Goal: Task Accomplishment & Management: Use online tool/utility

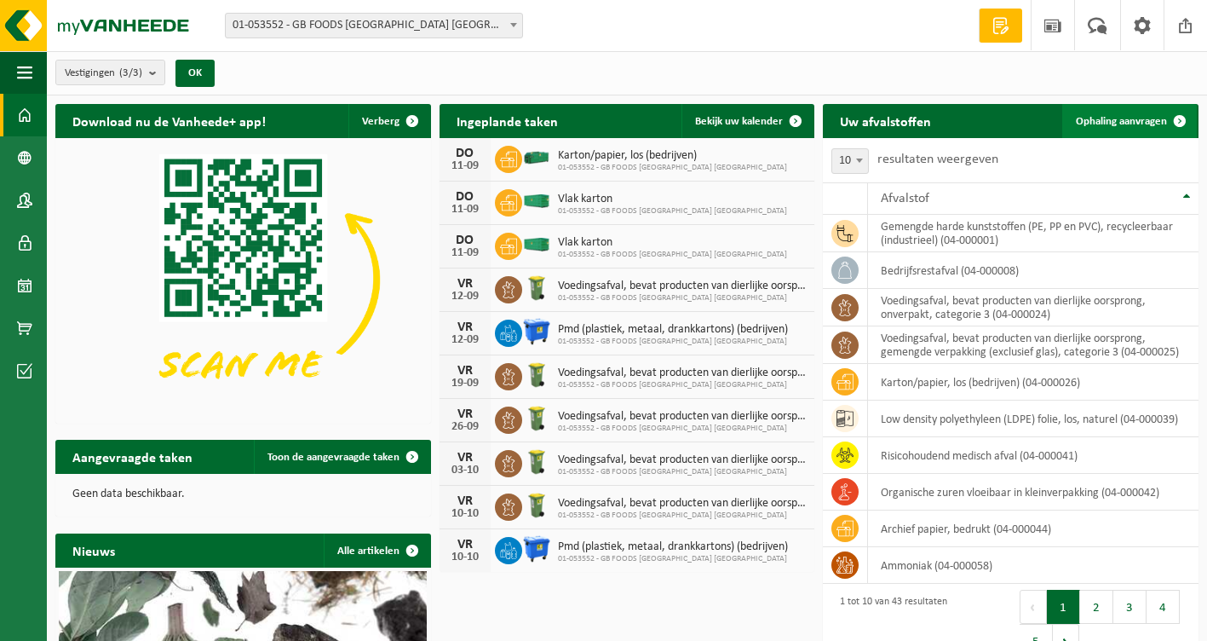
click at [1105, 109] on link "Ophaling aanvragen" at bounding box center [1129, 121] width 135 height 34
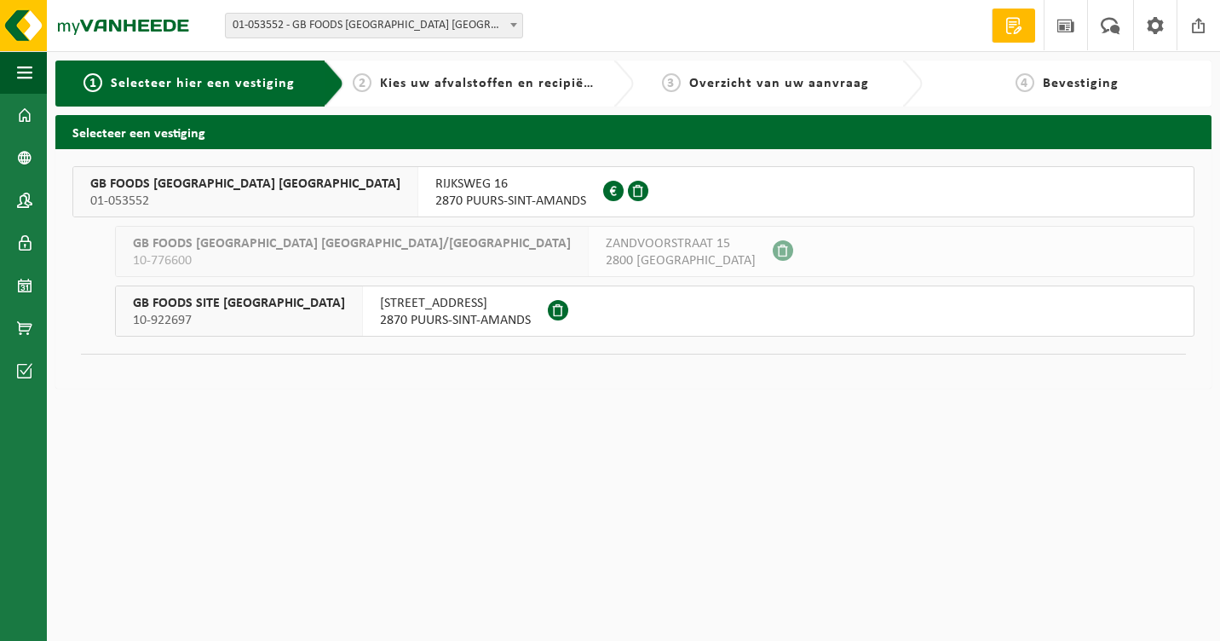
click at [435, 190] on span "RIJKSWEG 16" at bounding box center [510, 183] width 151 height 17
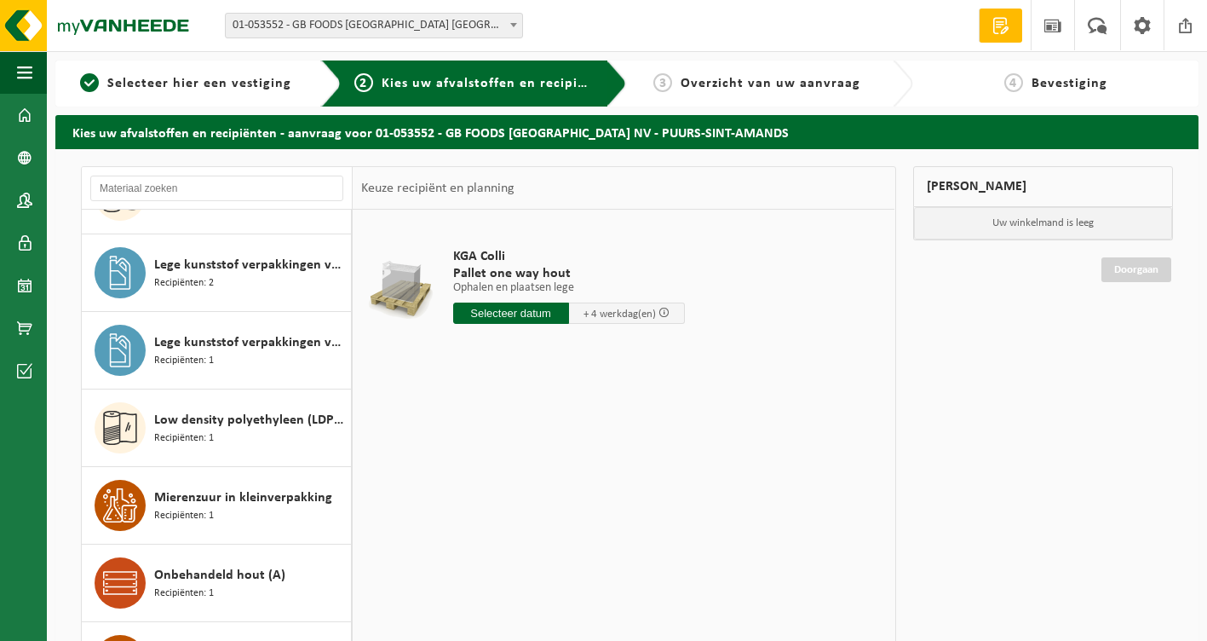
scroll to position [1533, 0]
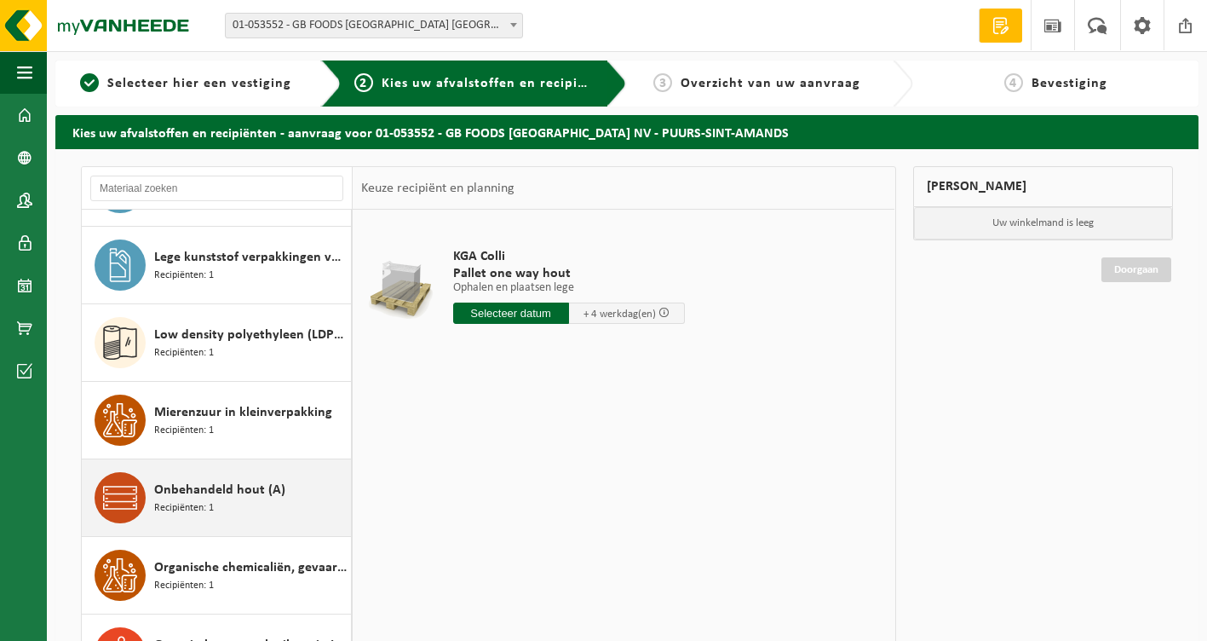
click at [261, 509] on div "Onbehandeld hout (A) Recipiënten: 1" at bounding box center [250, 497] width 192 height 51
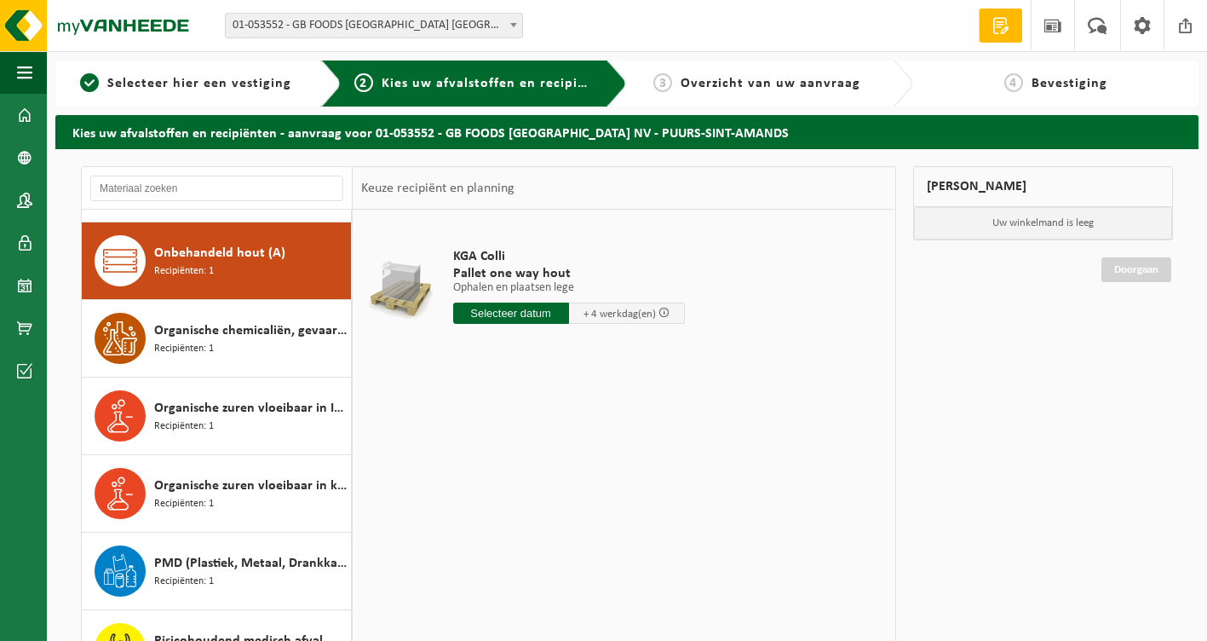
scroll to position [1783, 0]
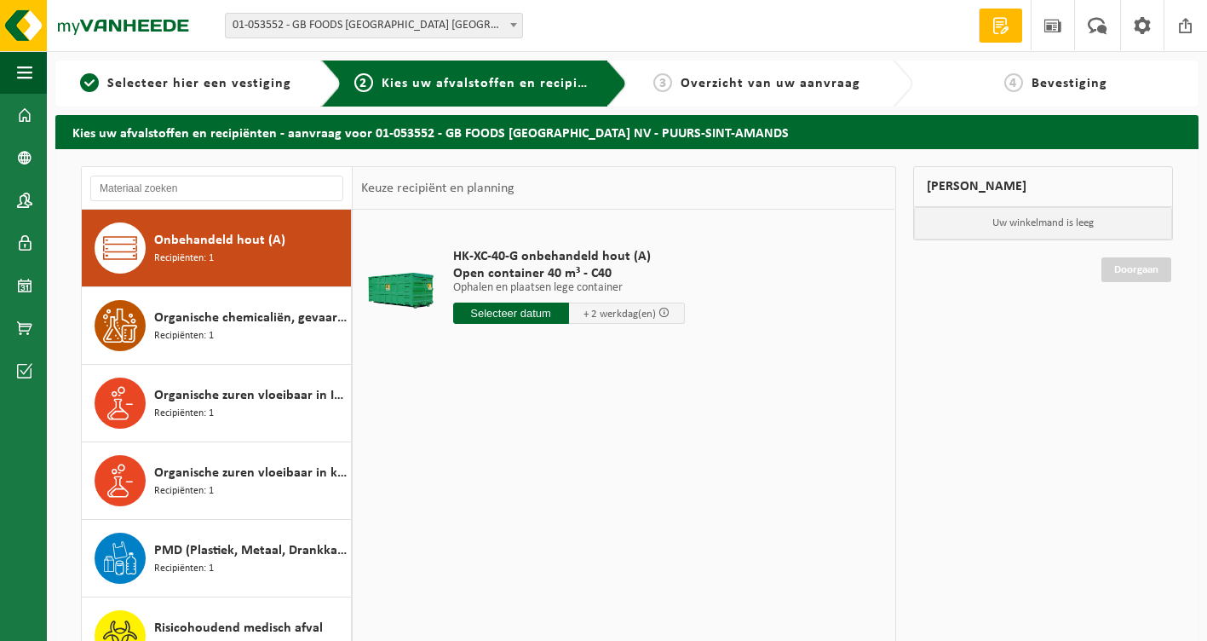
click at [527, 318] on input "text" at bounding box center [511, 312] width 116 height 21
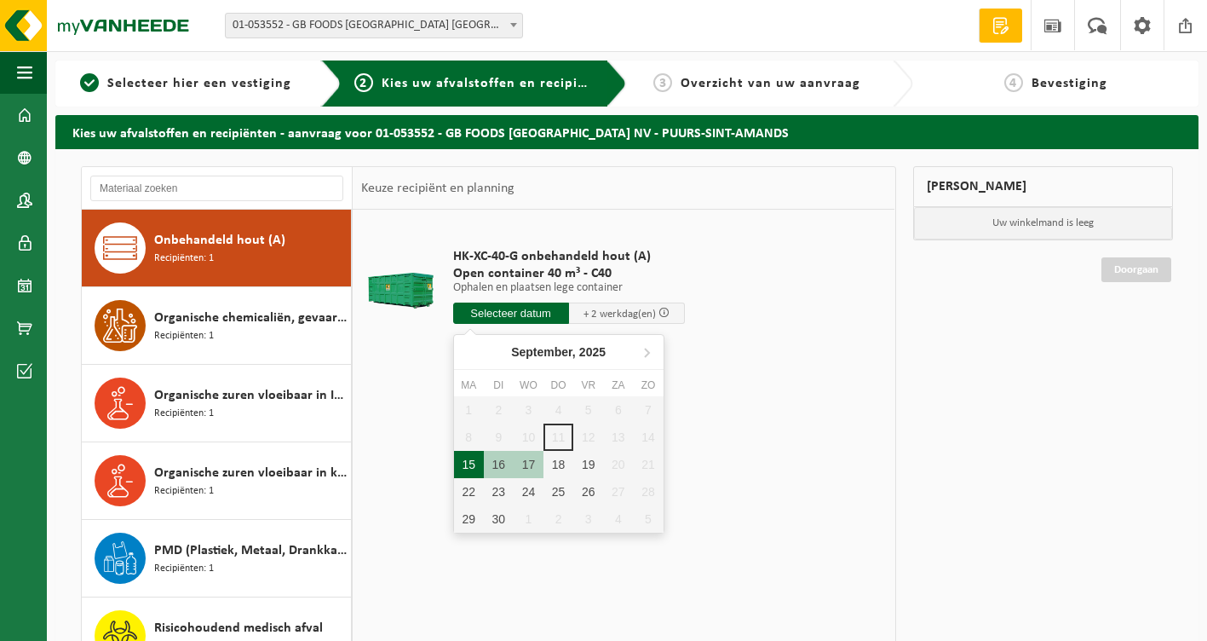
click at [476, 463] on div "15" at bounding box center [469, 464] width 30 height 27
type input "Van 2025-09-15"
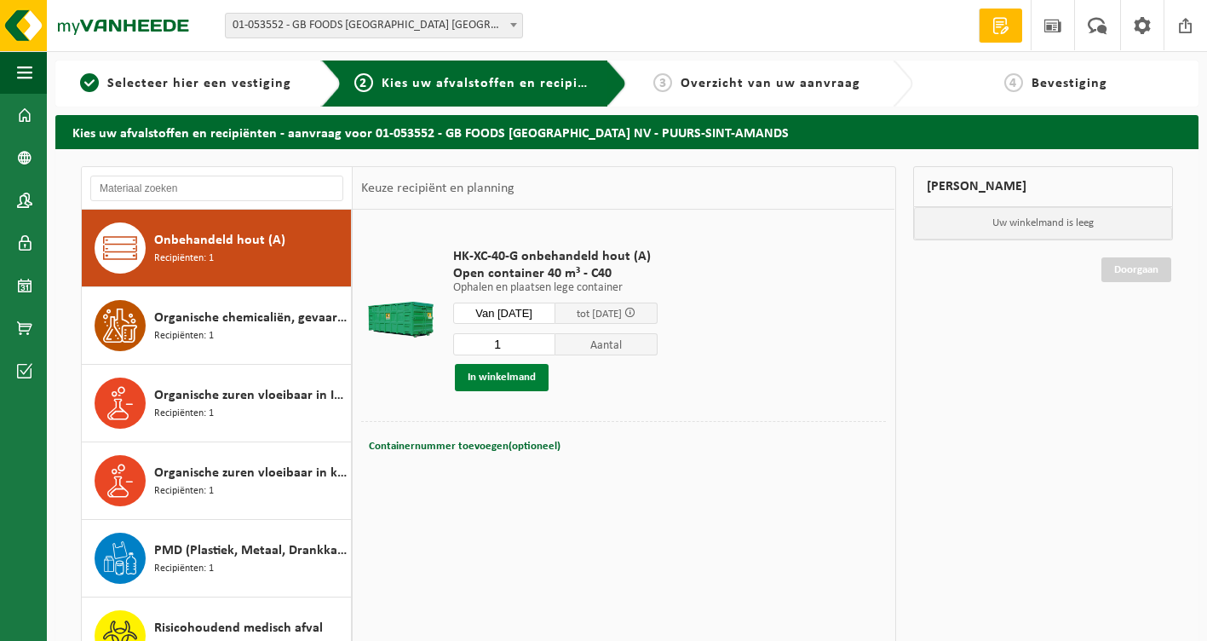
click at [502, 379] on button "In winkelmand" at bounding box center [502, 377] width 94 height 27
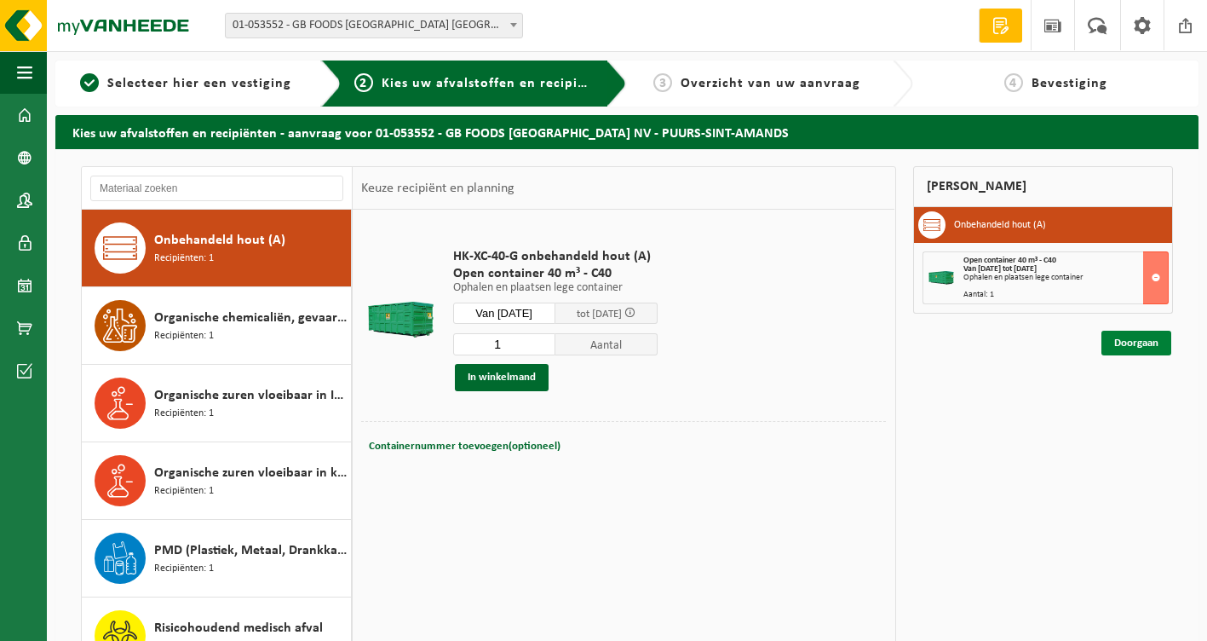
click at [1124, 348] on link "Doorgaan" at bounding box center [1136, 342] width 70 height 25
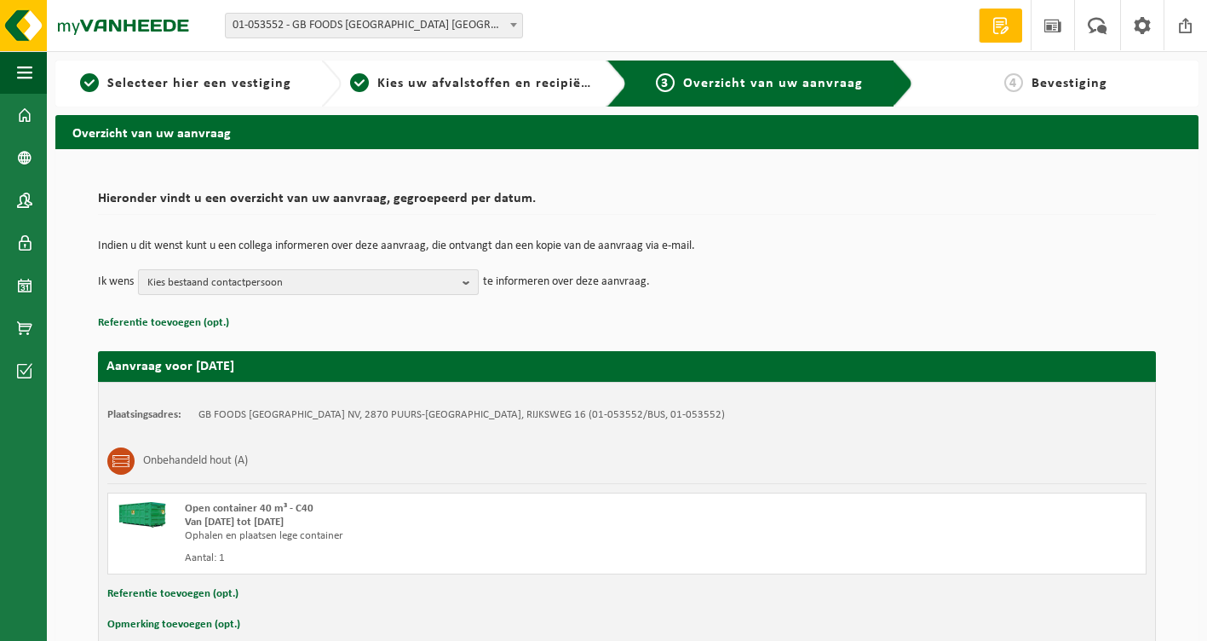
click at [464, 284] on b "button" at bounding box center [469, 282] width 15 height 24
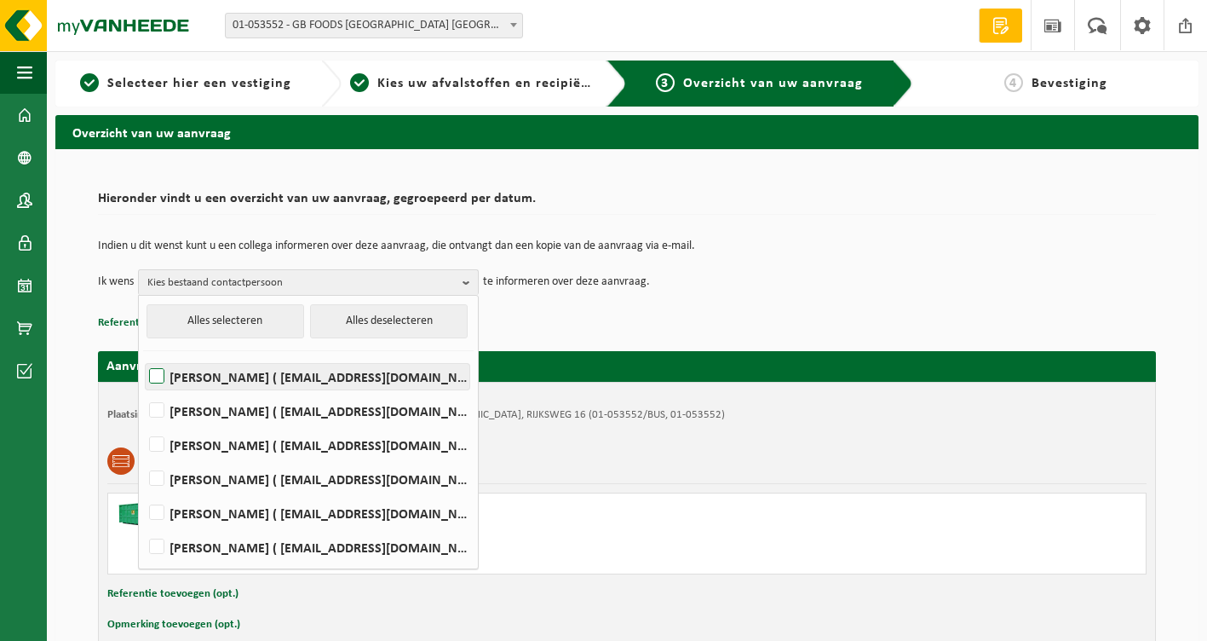
click at [296, 377] on label "[PERSON_NAME] ( [EMAIL_ADDRESS][DOMAIN_NAME] )" at bounding box center [308, 377] width 324 height 26
click at [143, 355] on input "[PERSON_NAME] ( [EMAIL_ADDRESS][DOMAIN_NAME] )" at bounding box center [142, 354] width 1 height 1
checkbox input "true"
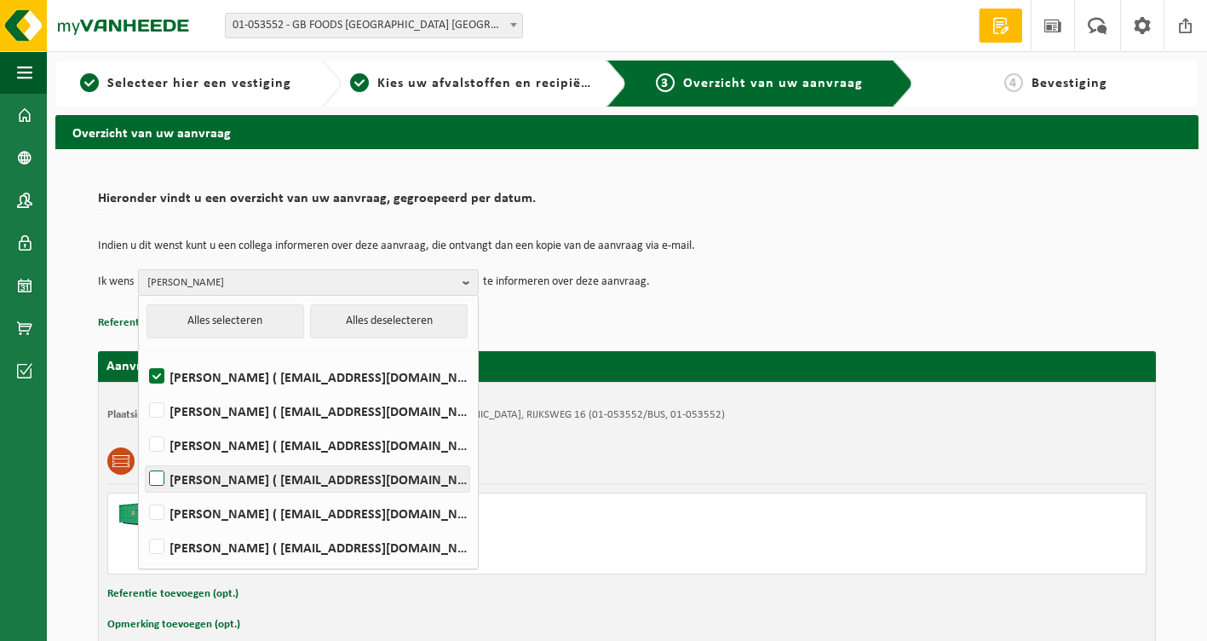
click at [268, 480] on label "[PERSON_NAME] ( [EMAIL_ADDRESS][DOMAIN_NAME] )" at bounding box center [308, 479] width 324 height 26
click at [143, 457] on input "[PERSON_NAME] ( [EMAIL_ADDRESS][DOMAIN_NAME] )" at bounding box center [142, 457] width 1 height 1
checkbox input "true"
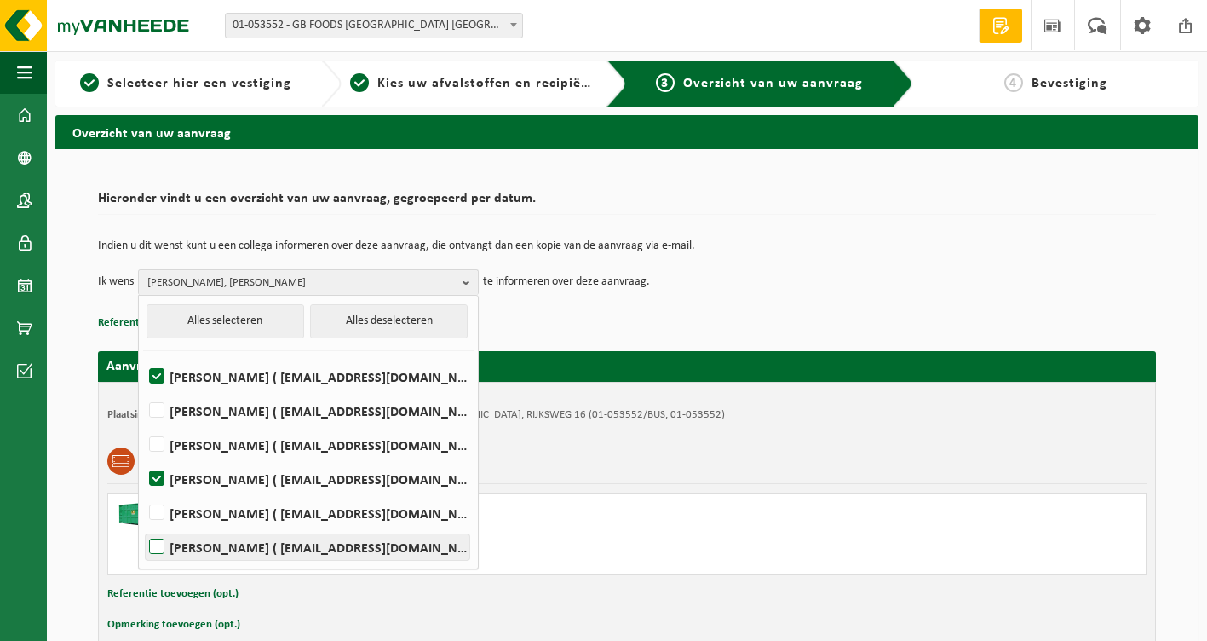
click at [242, 552] on label "[PERSON_NAME] ( [EMAIL_ADDRESS][DOMAIN_NAME] )" at bounding box center [308, 547] width 324 height 26
click at [143, 526] on input "[PERSON_NAME] ( [EMAIL_ADDRESS][DOMAIN_NAME] )" at bounding box center [142, 525] width 1 height 1
checkbox input "true"
click at [744, 261] on td "Indien u dit wenst kunt u een collega informeren over deze aanvraag, die ontvan…" at bounding box center [627, 254] width 1058 height 29
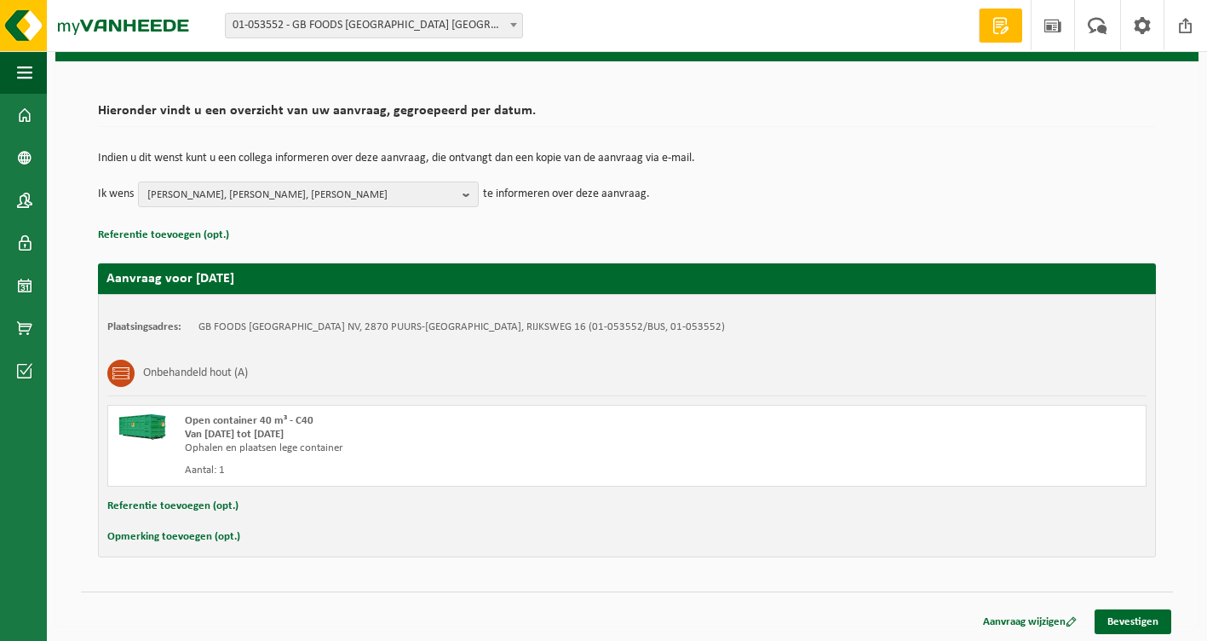
scroll to position [90, 0]
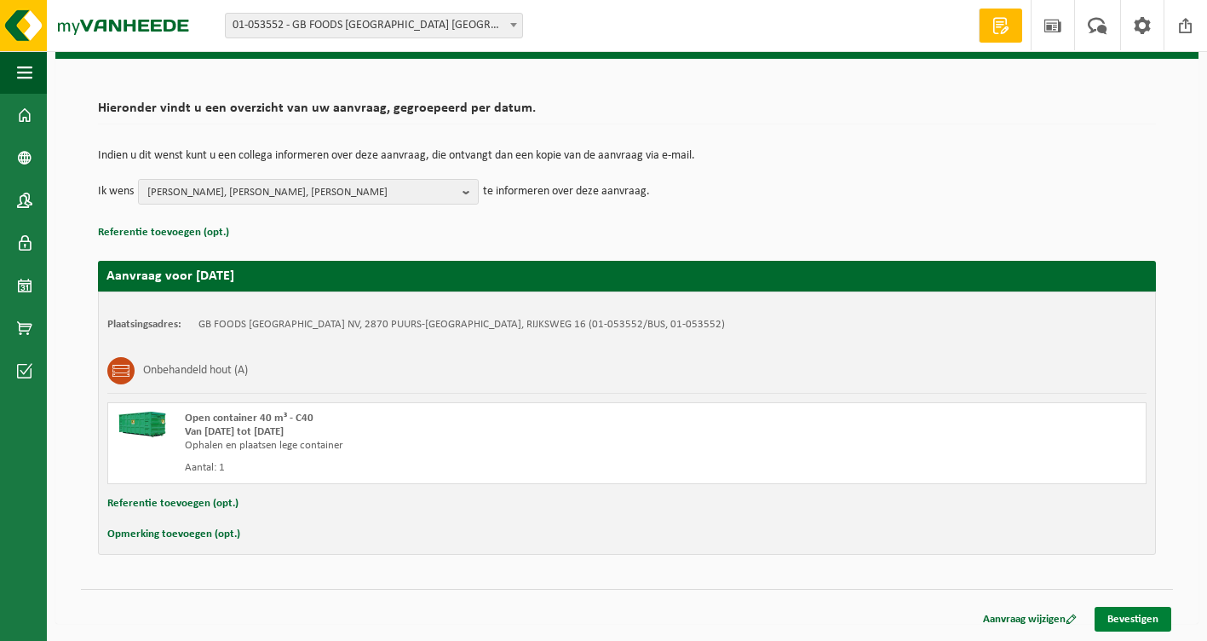
click at [1141, 613] on link "Bevestigen" at bounding box center [1132, 618] width 77 height 25
